Goal: Task Accomplishment & Management: Manage account settings

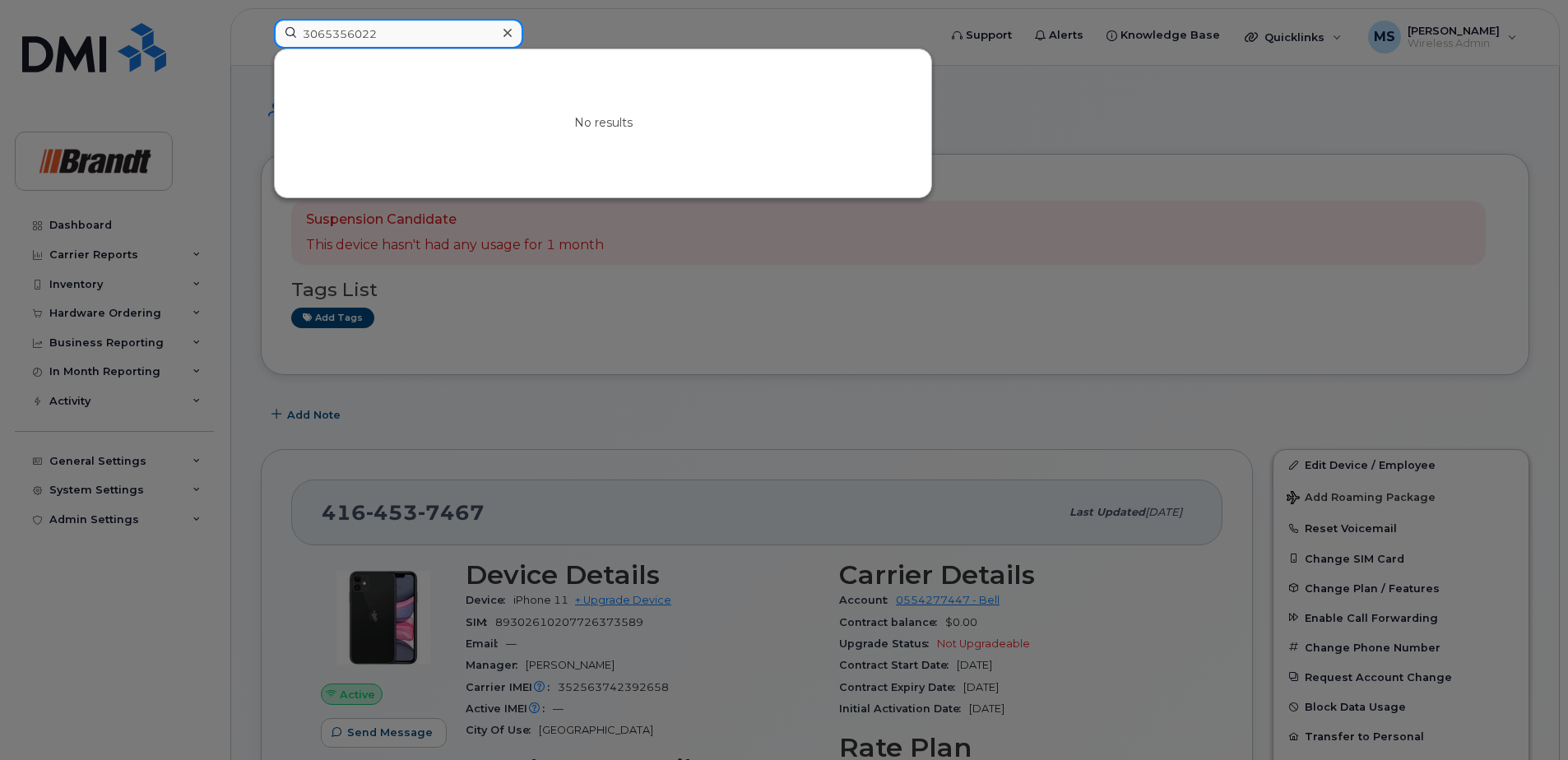
click at [394, 36] on input "3065356022" at bounding box center [398, 34] width 249 height 30
drag, startPoint x: 405, startPoint y: 35, endPoint x: 301, endPoint y: 27, distance: 104.3
click at [261, 35] on div "3065356022 No results" at bounding box center [600, 37] width 679 height 37
paste input "4915376"
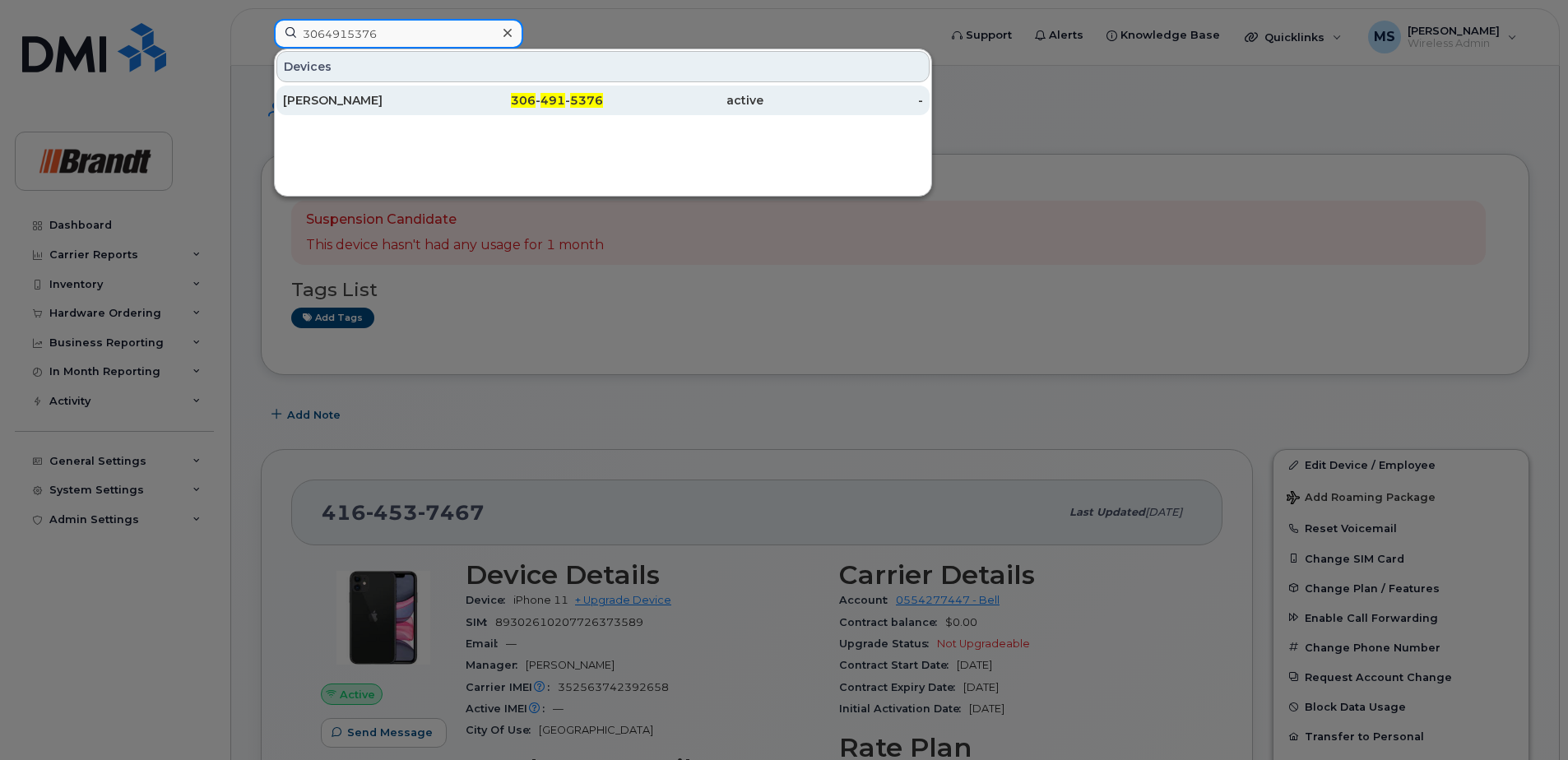
type input "3064915376"
click at [446, 106] on div "306 - 491 - 5376" at bounding box center [523, 100] width 160 height 17
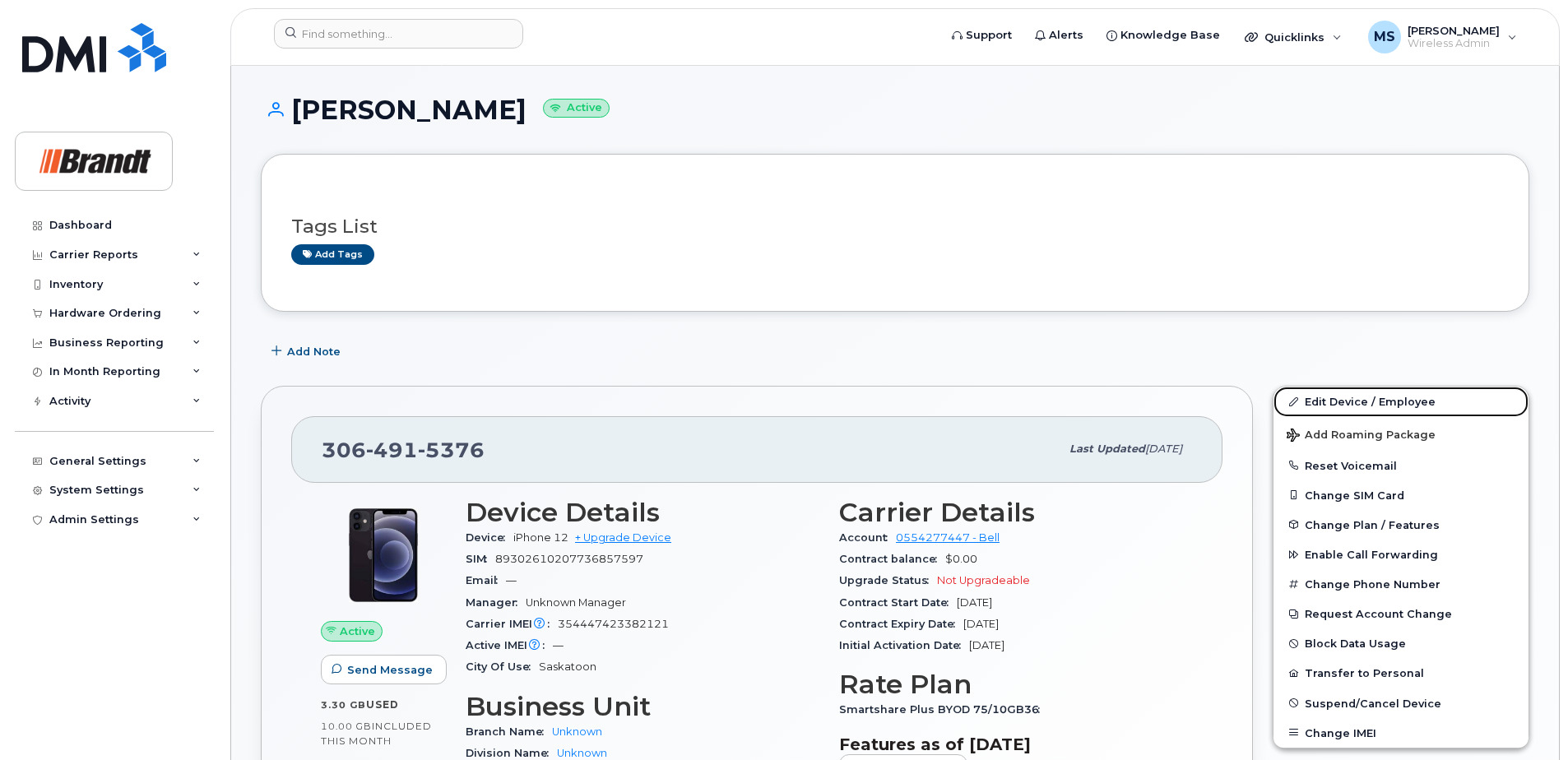
drag, startPoint x: 1353, startPoint y: 409, endPoint x: 791, endPoint y: 377, distance: 562.9
click at [1353, 409] on link "Edit Device / Employee" at bounding box center [1401, 402] width 255 height 30
click at [1332, 398] on link "Edit Device / Employee" at bounding box center [1401, 402] width 255 height 30
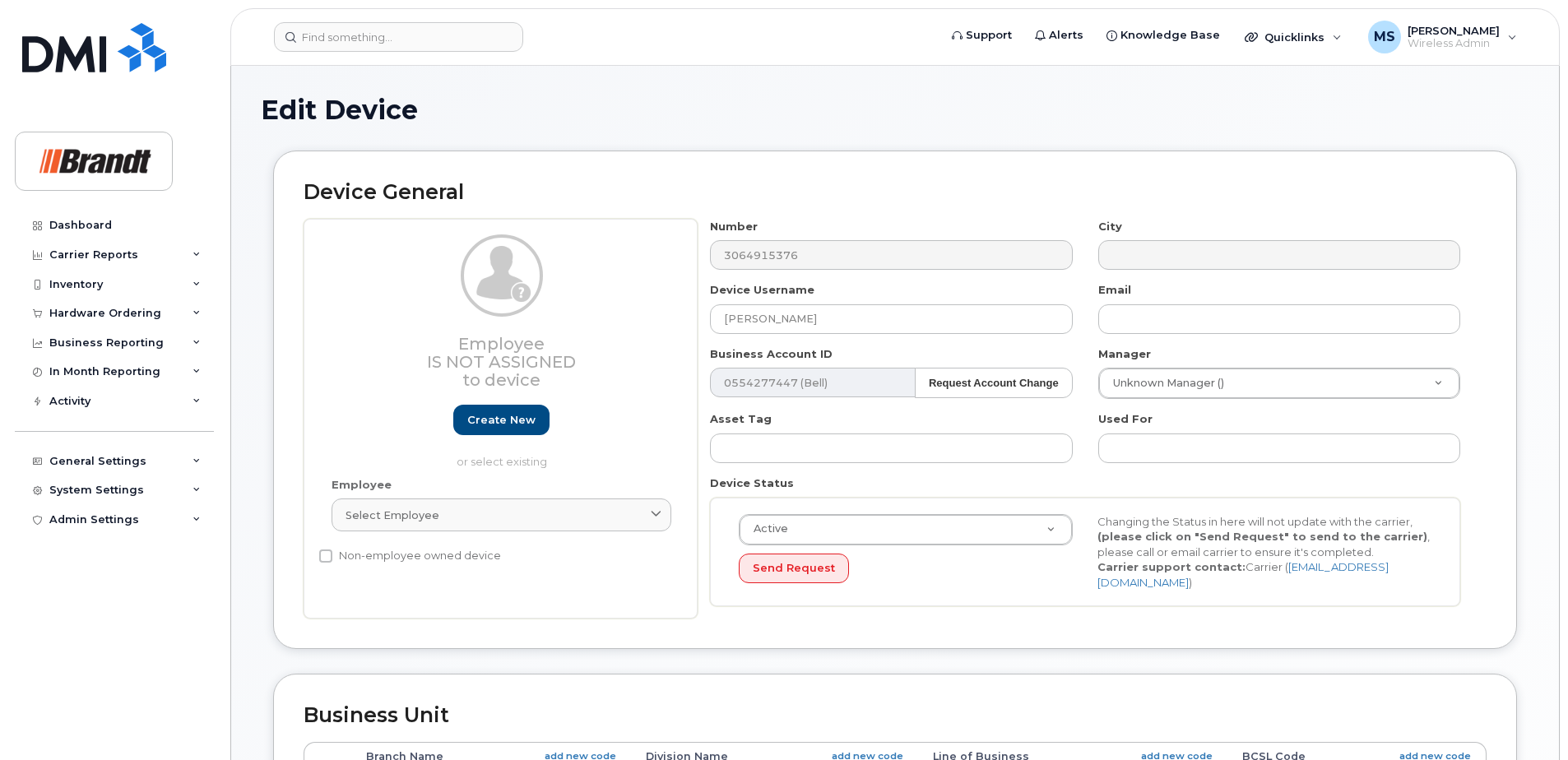
select select "33722384"
select select "34499151"
select select "35132258"
drag, startPoint x: 851, startPoint y: 313, endPoint x: 529, endPoint y: 297, distance: 322.4
click at [530, 298] on div "Employee Is not assigned to device Create new or select existing Employee Selec…" at bounding box center [895, 419] width 1183 height 401
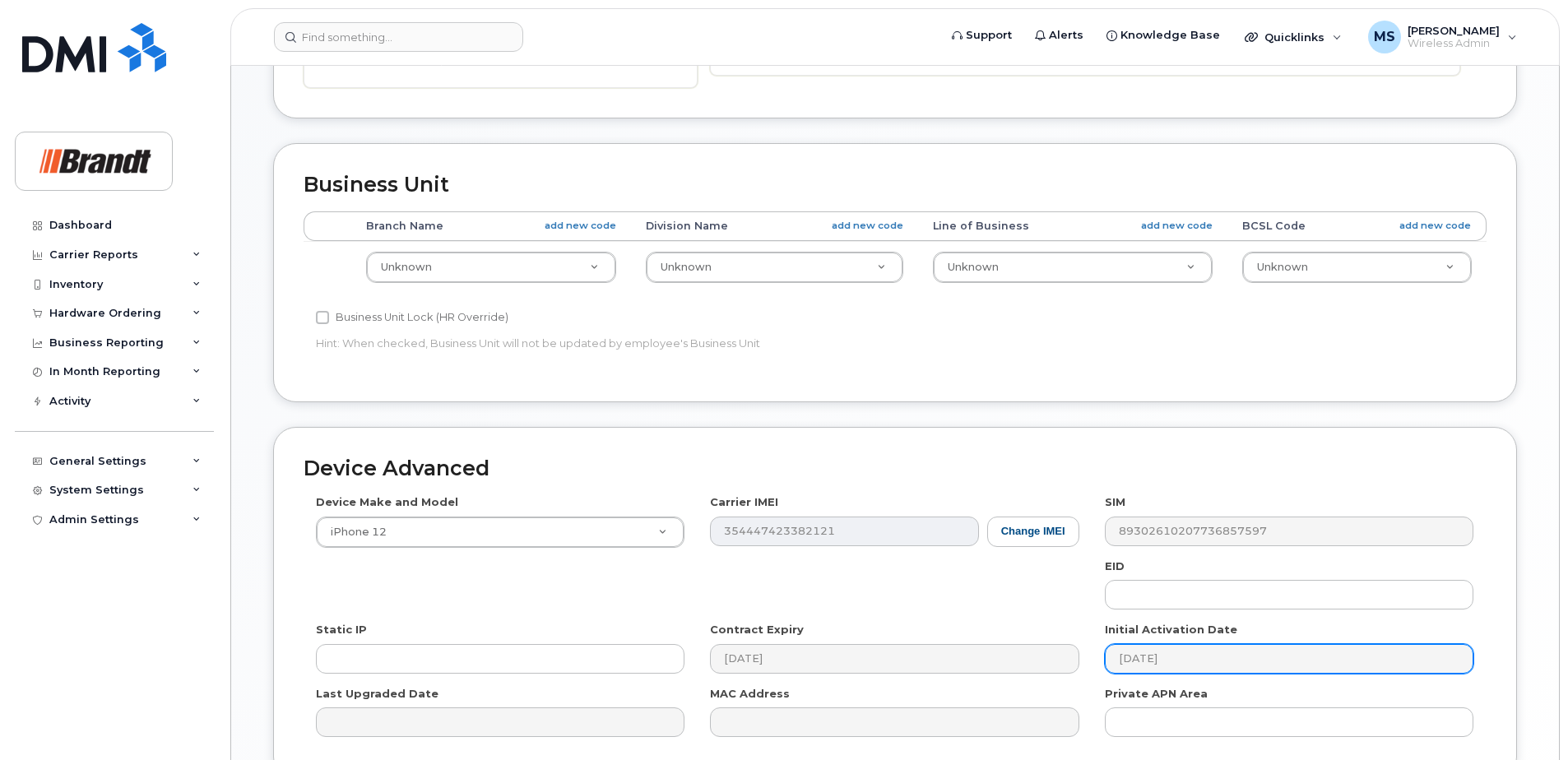
scroll to position [681, 0]
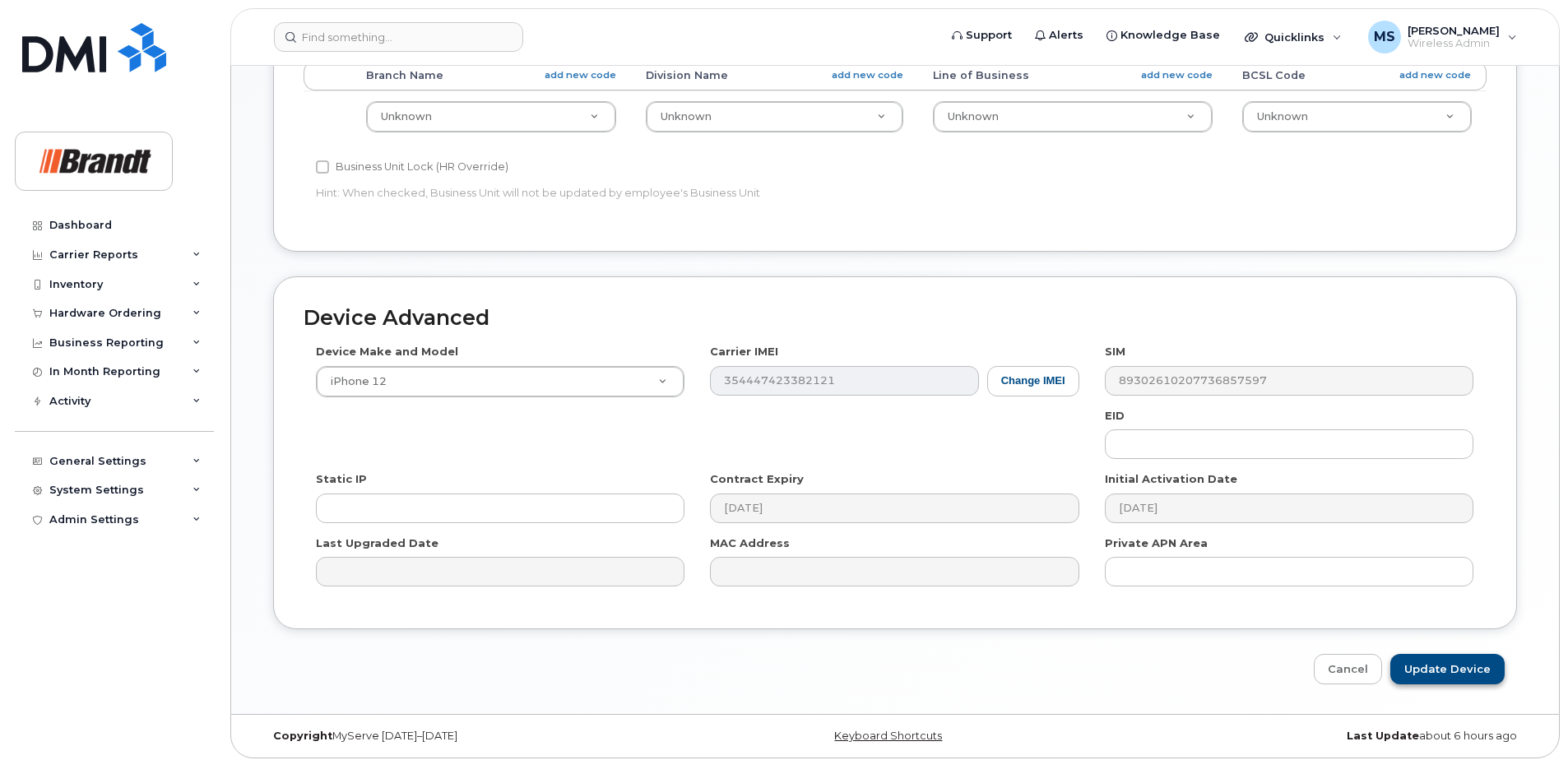
type input "[PERSON_NAME]"
click at [1443, 666] on input "Update Device" at bounding box center [1448, 668] width 115 height 31
type input "Saving..."
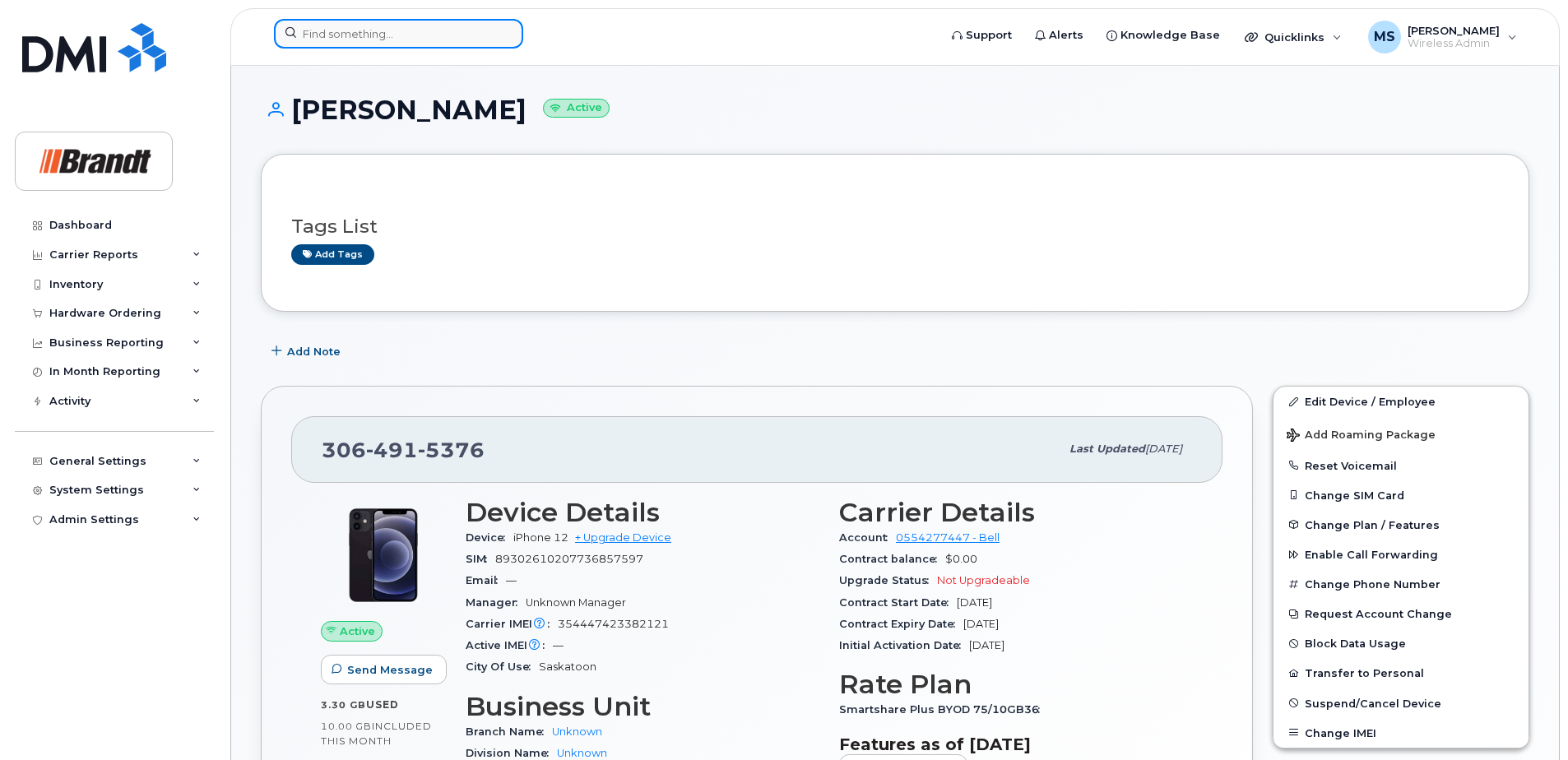
click at [413, 38] on input at bounding box center [398, 34] width 249 height 30
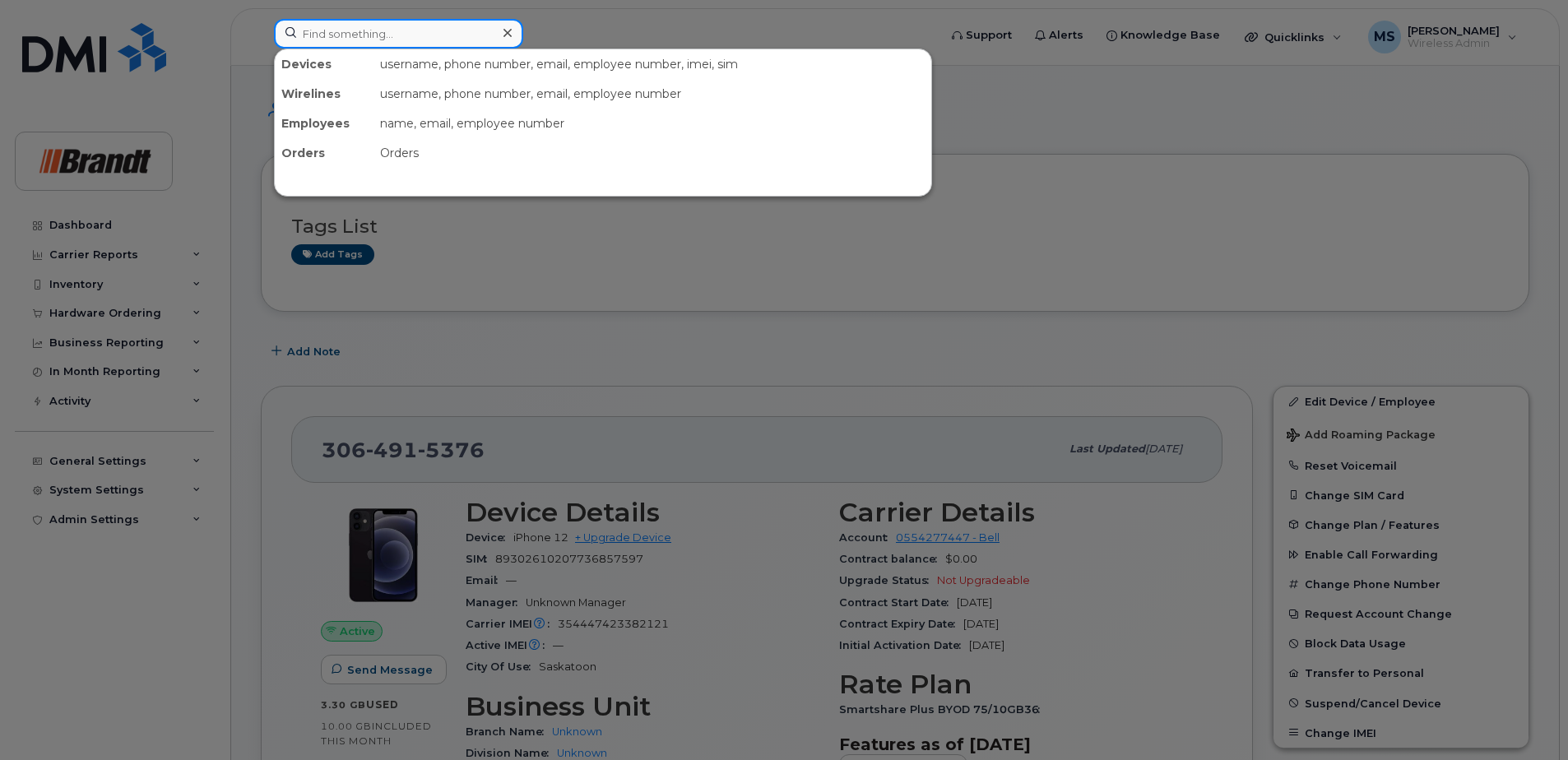
paste input "2506684879"
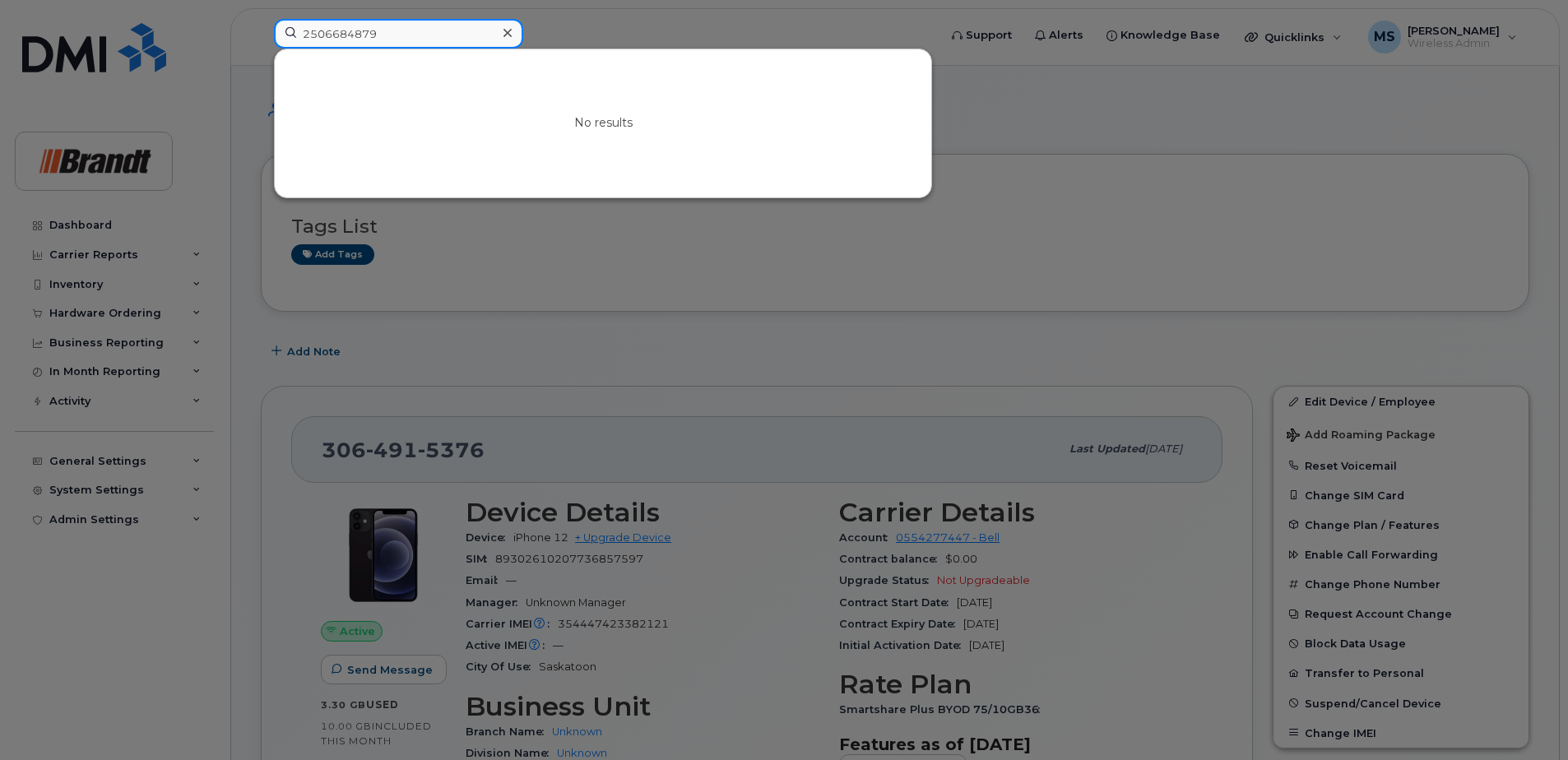
drag, startPoint x: 394, startPoint y: 37, endPoint x: 35, endPoint y: 27, distance: 359.1
click at [261, 27] on div "2506684879 No results" at bounding box center [600, 37] width 679 height 37
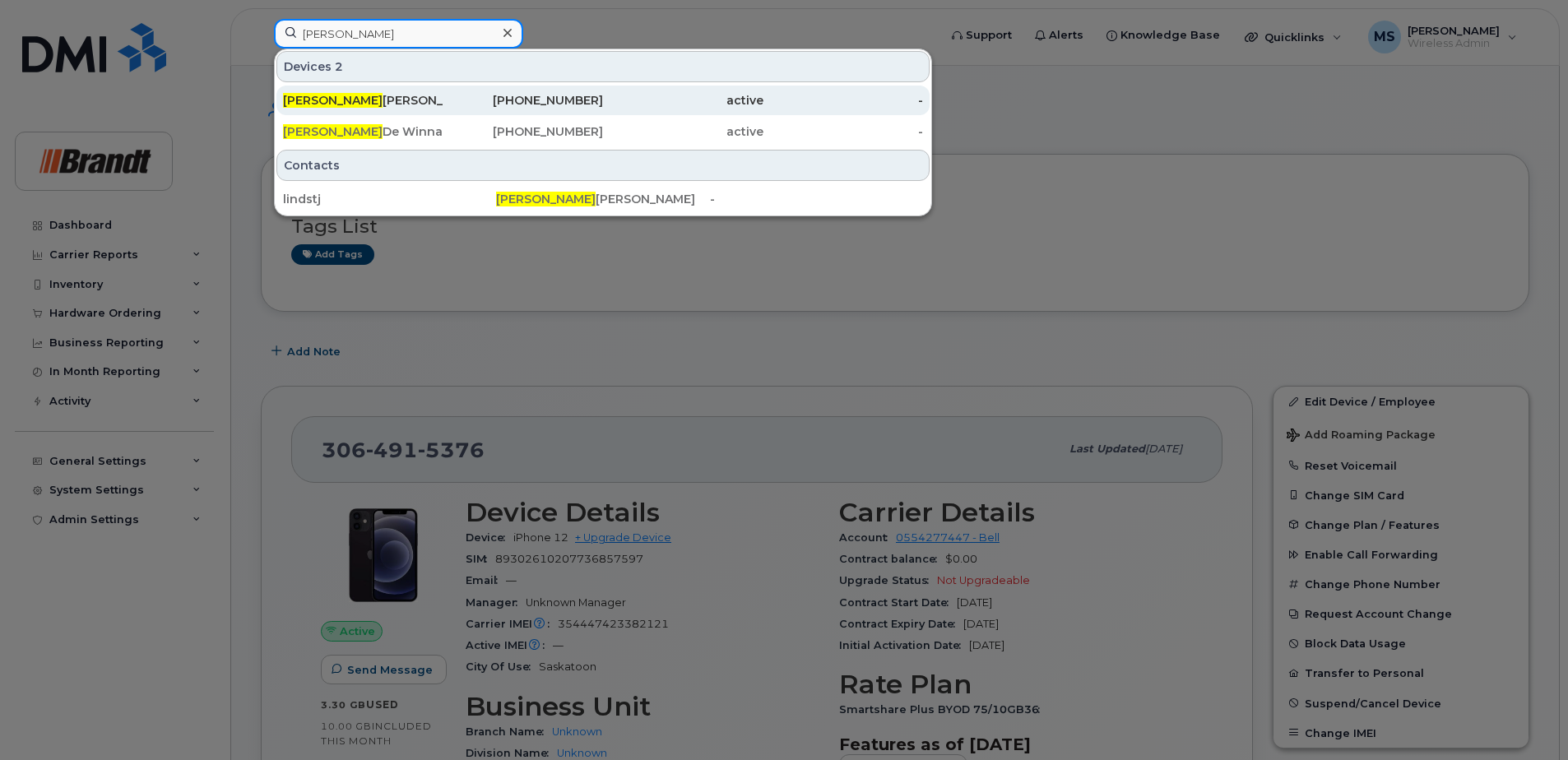
type input "johan"
click at [540, 101] on div "250-668-4894" at bounding box center [523, 100] width 160 height 17
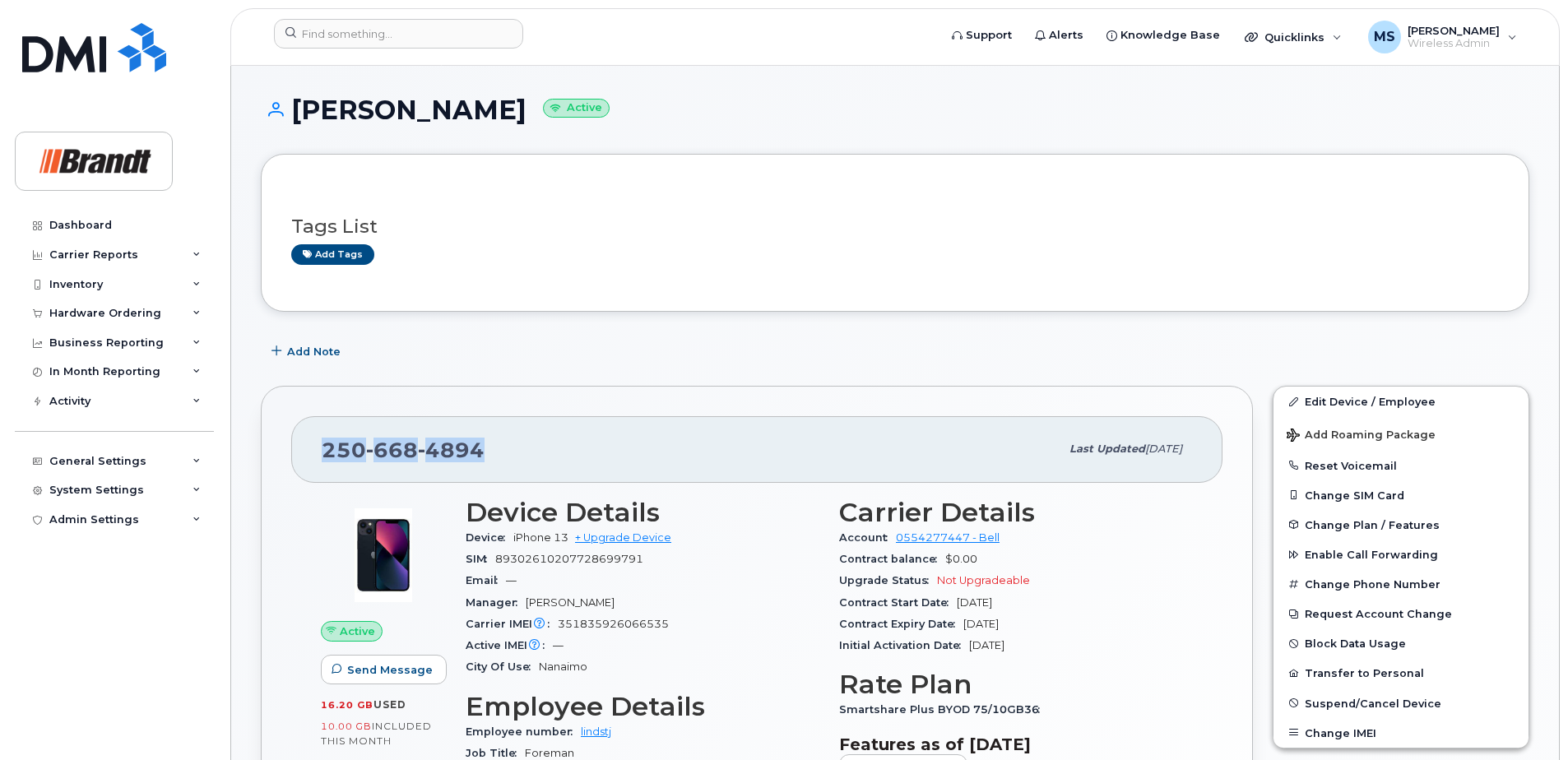
drag, startPoint x: 496, startPoint y: 454, endPoint x: 302, endPoint y: 456, distance: 194.0
click at [302, 456] on div "[PHONE_NUMBER] Last updated [DATE]" at bounding box center [756, 449] width 931 height 66
